Goal: Information Seeking & Learning: Learn about a topic

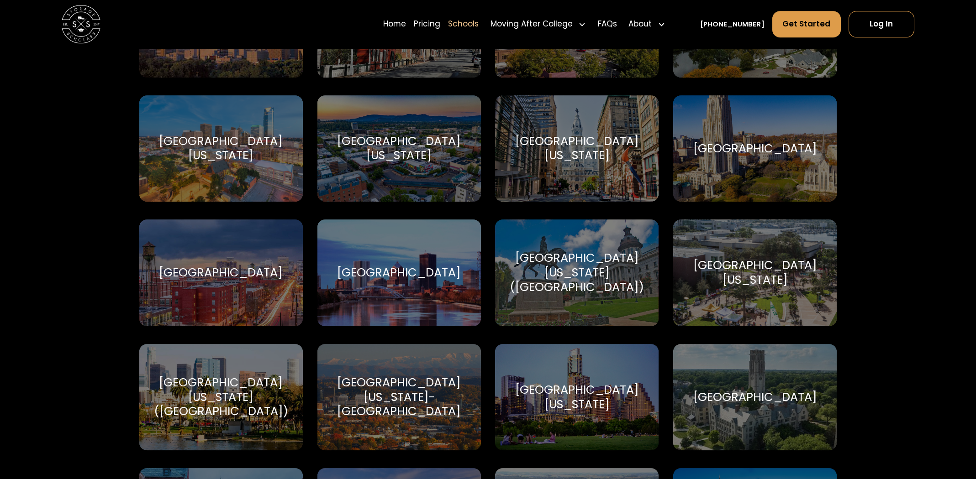
scroll to position [5250, 0]
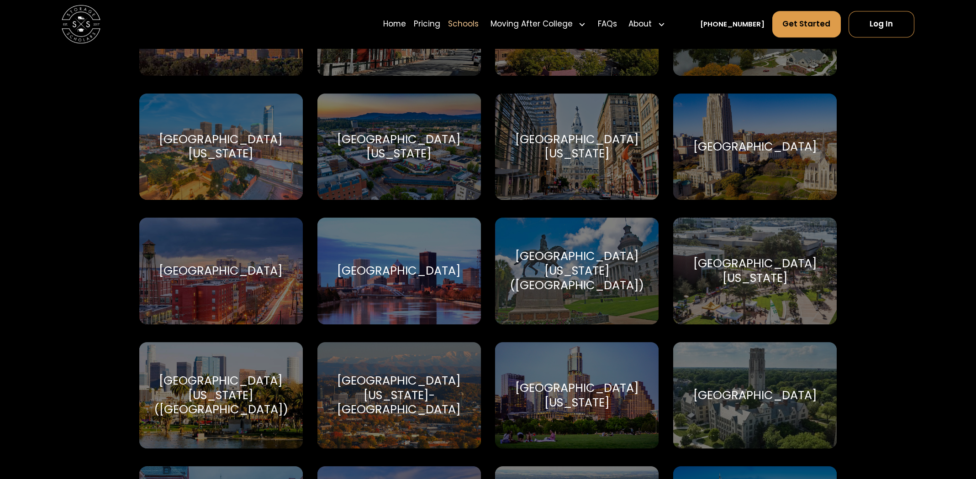
click at [407, 402] on div "[GEOGRAPHIC_DATA][US_STATE]-[GEOGRAPHIC_DATA]" at bounding box center [399, 395] width 140 height 43
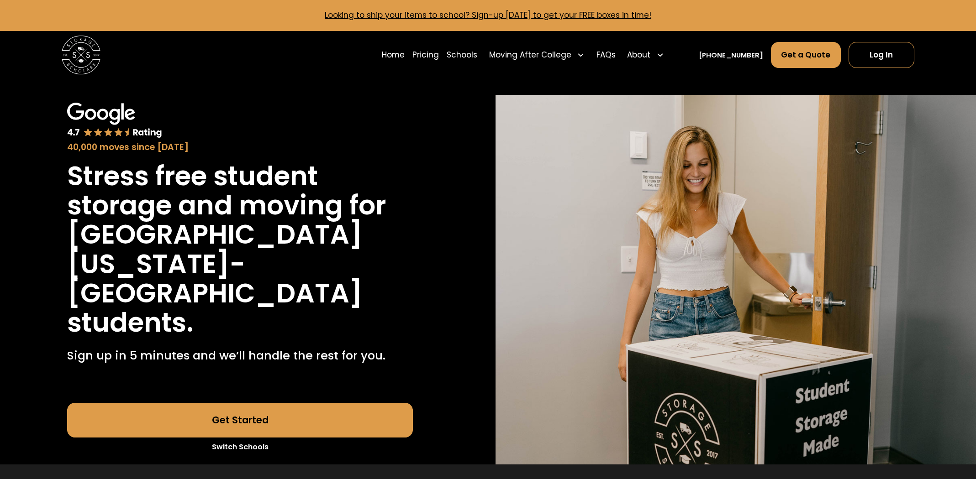
click at [275, 403] on link "Get Started" at bounding box center [240, 420] width 346 height 35
click at [439, 53] on link "Pricing" at bounding box center [425, 55] width 26 height 27
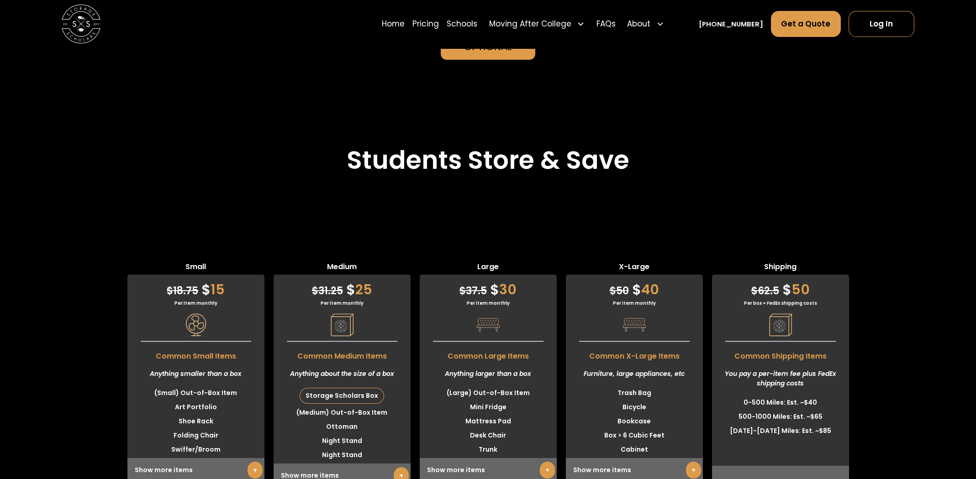
scroll to position [2391, 0]
click at [615, 21] on link "FAQs" at bounding box center [605, 24] width 19 height 27
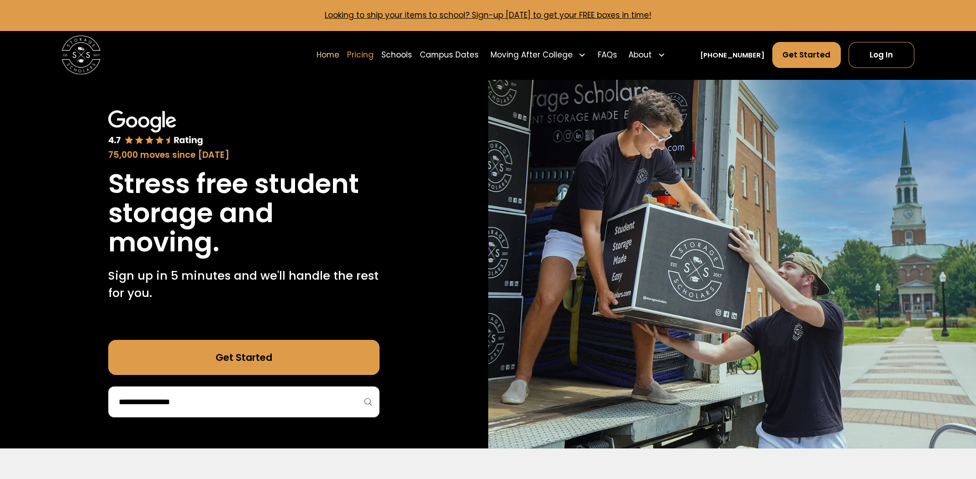
click at [373, 54] on link "Pricing" at bounding box center [360, 55] width 26 height 27
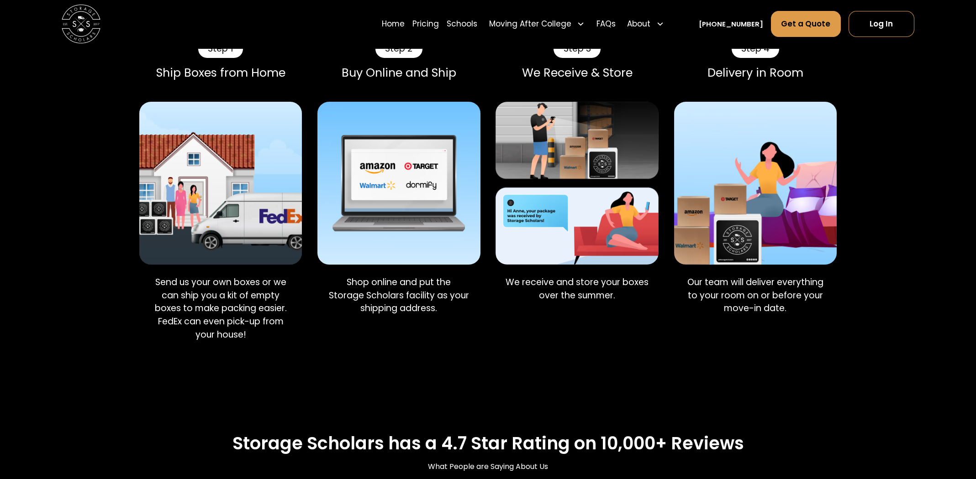
scroll to position [821, 0]
